Goal: Task Accomplishment & Management: Use online tool/utility

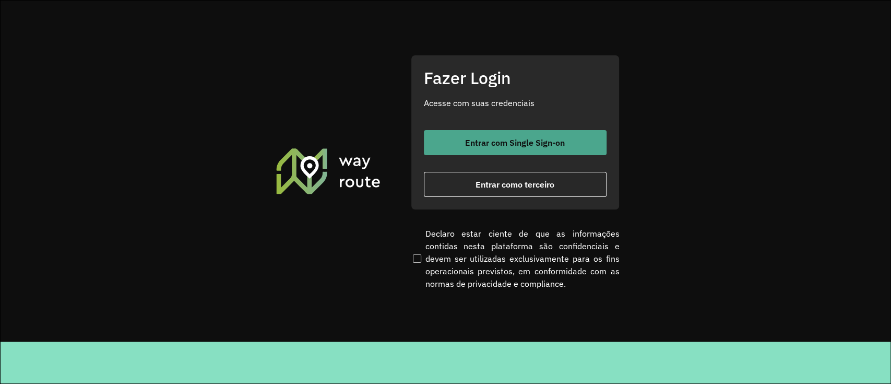
click at [455, 136] on button "Entrar com Single Sign-on" at bounding box center [515, 142] width 183 height 25
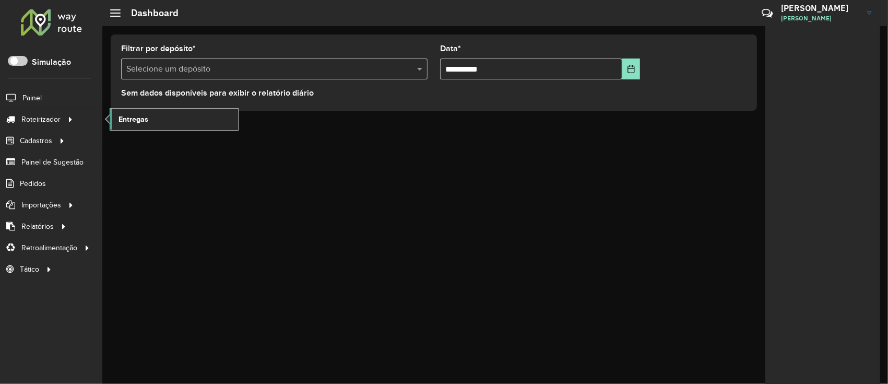
click at [119, 119] on span "Entregas" at bounding box center [133, 119] width 30 height 11
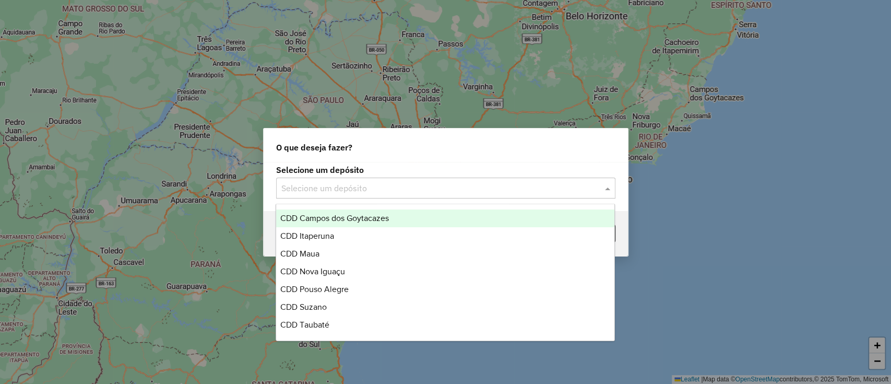
click at [317, 187] on input "text" at bounding box center [435, 188] width 308 height 13
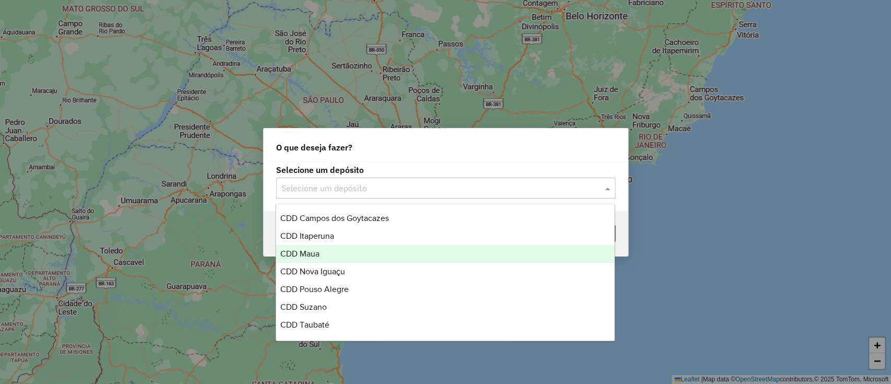
click at [330, 254] on div "CDD Maua" at bounding box center [445, 254] width 338 height 18
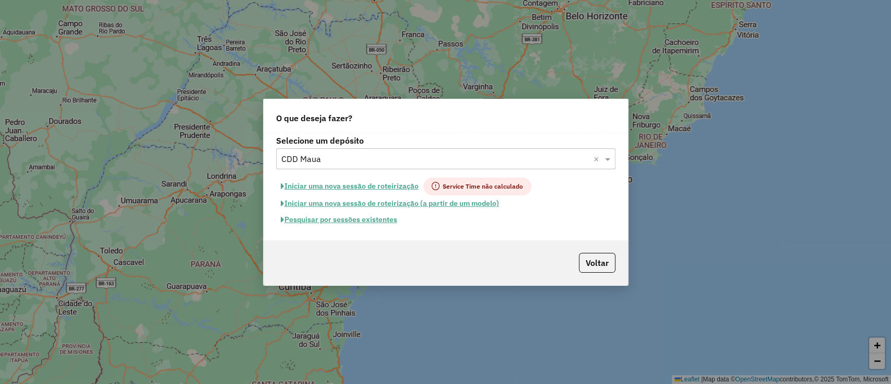
click at [326, 221] on button "Pesquisar por sessões existentes" at bounding box center [339, 219] width 126 height 16
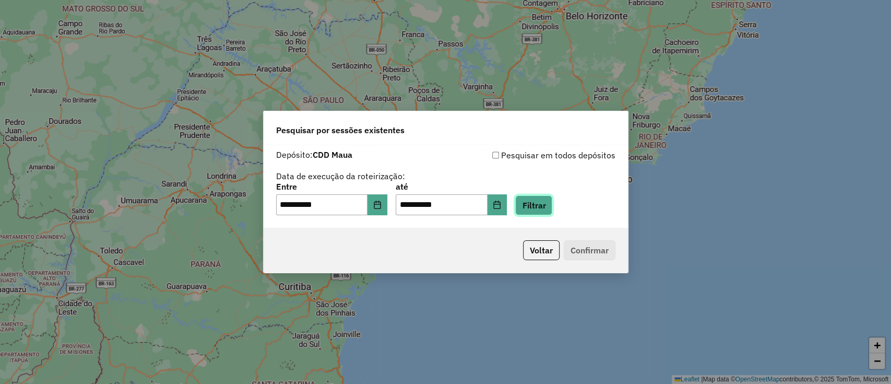
click at [550, 211] on button "Filtrar" at bounding box center [533, 205] width 37 height 20
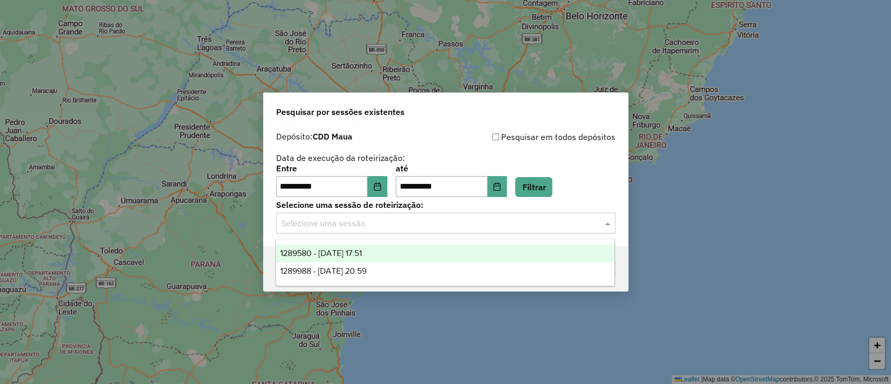
click at [485, 220] on input "text" at bounding box center [435, 223] width 308 height 13
click at [458, 253] on div "1289580 - 07/10/2025 17:51" at bounding box center [445, 253] width 338 height 18
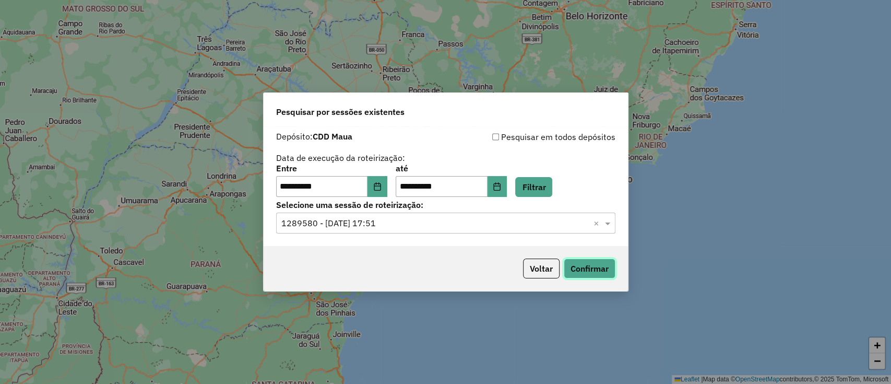
click at [590, 259] on button "Confirmar" at bounding box center [590, 268] width 52 height 20
click at [438, 227] on input "text" at bounding box center [435, 223] width 308 height 13
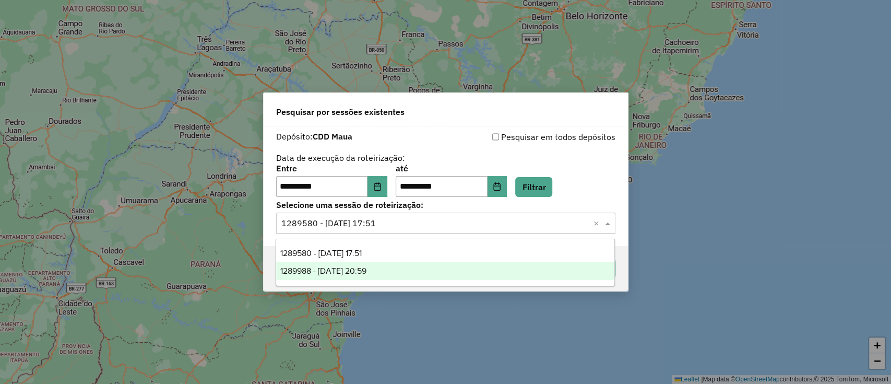
click at [417, 273] on div "1289988 - 07/10/2025 20:59" at bounding box center [445, 271] width 338 height 18
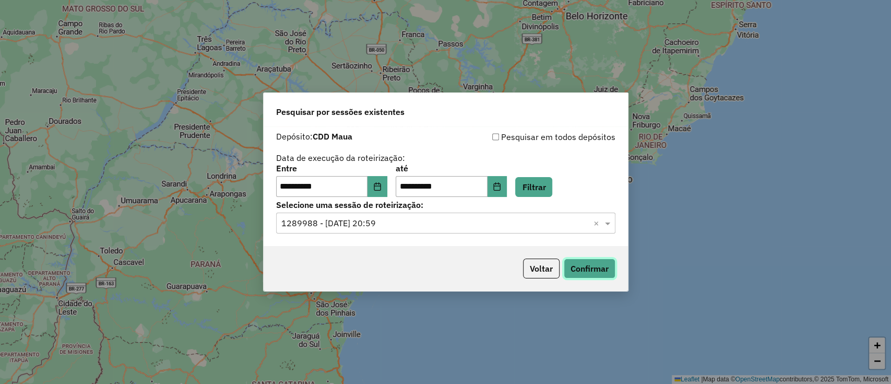
click at [584, 270] on button "Confirmar" at bounding box center [590, 268] width 52 height 20
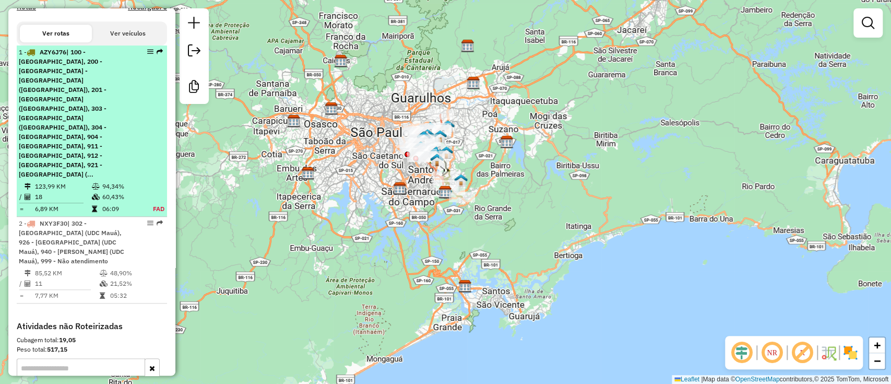
scroll to position [417, 0]
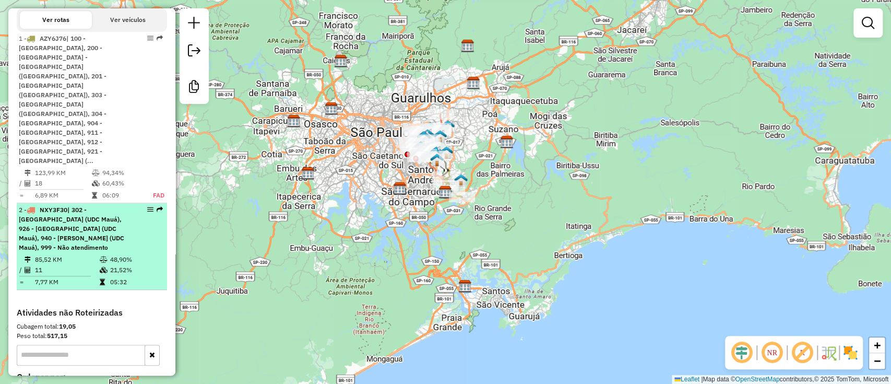
click at [111, 206] on span "| 302 - [GEOGRAPHIC_DATA] (UDC Mauá), 926 - [GEOGRAPHIC_DATA] (UDC Mauá), 940 -…" at bounding box center [71, 228] width 105 height 45
select select "**********"
